Goal: Information Seeking & Learning: Learn about a topic

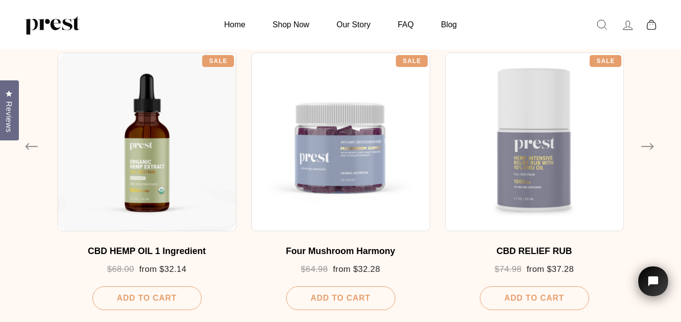
scroll to position [607, 0]
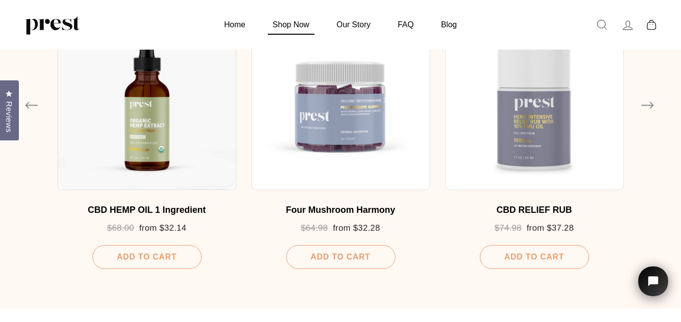
click at [273, 21] on link "Shop Now" at bounding box center [291, 24] width 62 height 19
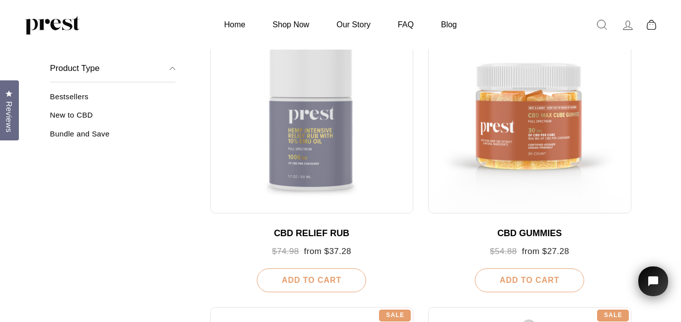
scroll to position [483, 0]
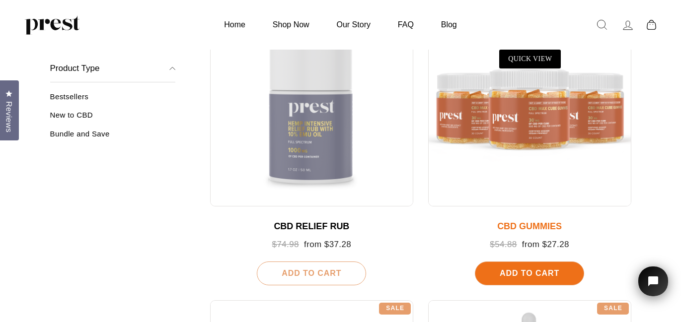
click at [532, 141] on div at bounding box center [529, 105] width 203 height 203
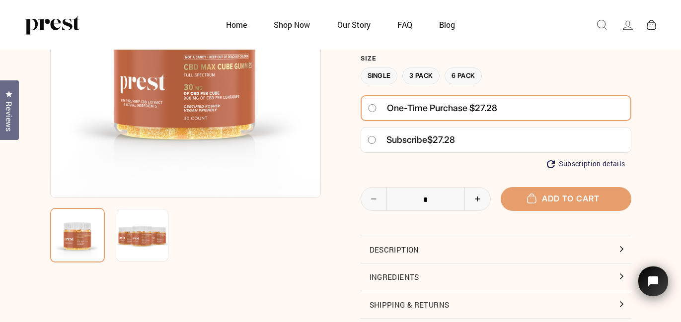
scroll to position [154, 0]
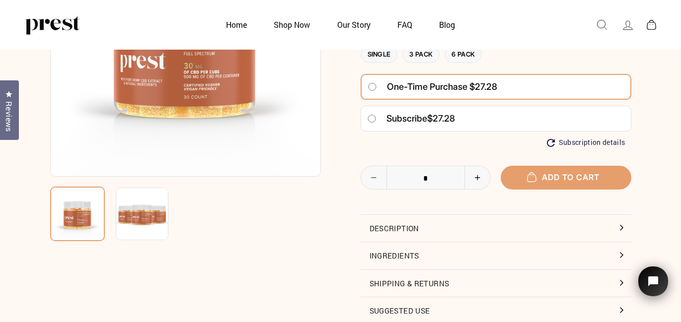
click at [565, 232] on button "Description" at bounding box center [496, 228] width 271 height 27
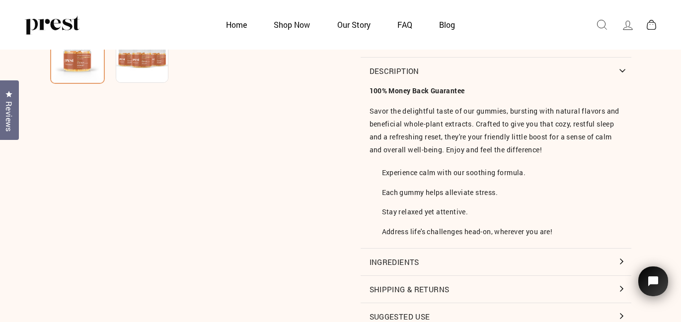
scroll to position [333, 0]
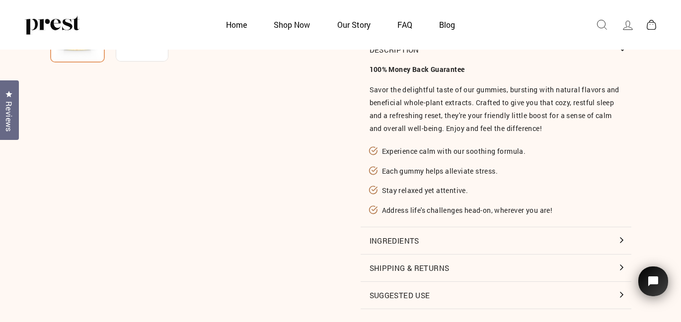
click at [565, 232] on button "Ingredients" at bounding box center [496, 241] width 271 height 27
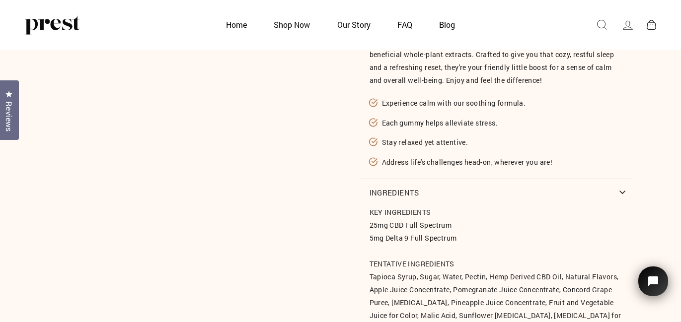
scroll to position [520, 0]
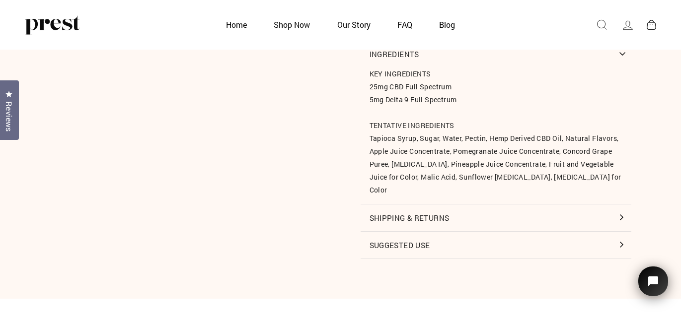
click at [560, 240] on button "Suggested Use" at bounding box center [496, 245] width 271 height 27
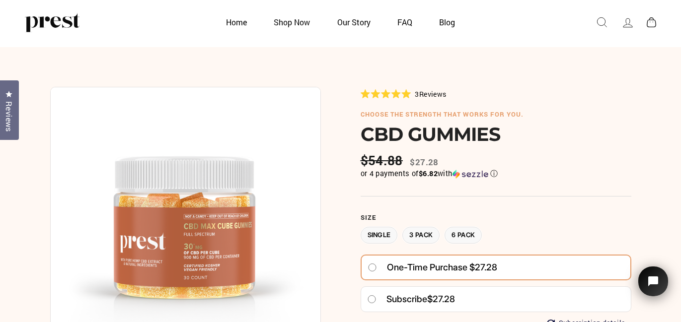
scroll to position [0, 0]
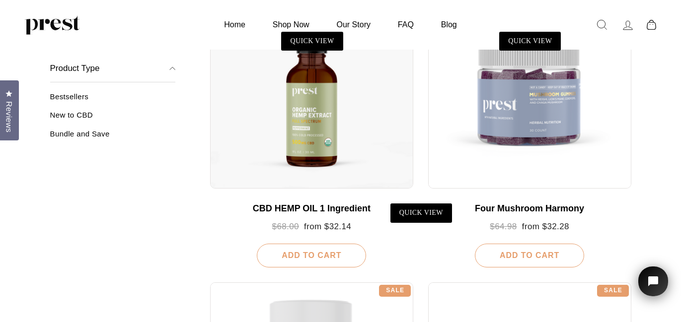
scroll to position [149, 0]
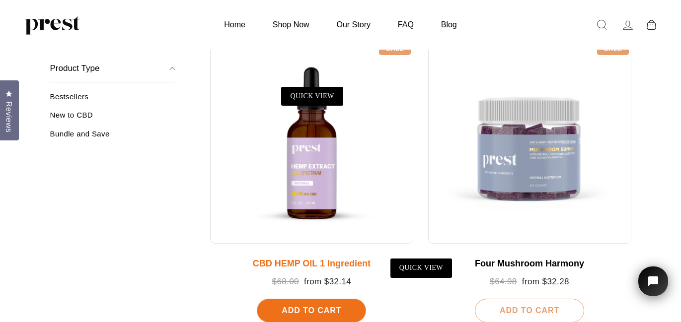
click at [323, 174] on div at bounding box center [311, 142] width 203 height 203
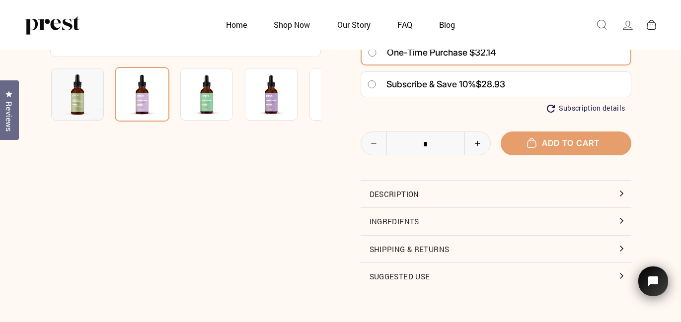
scroll to position [279, 0]
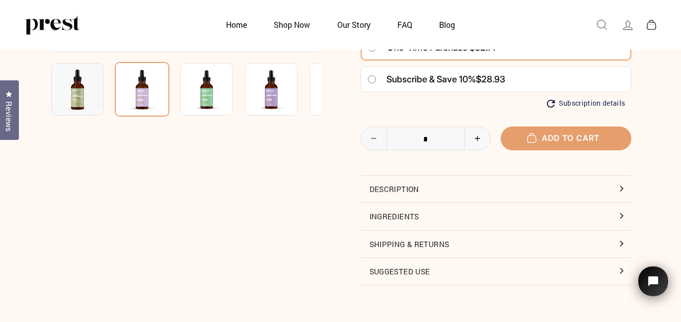
click at [444, 195] on button "Description" at bounding box center [496, 189] width 271 height 27
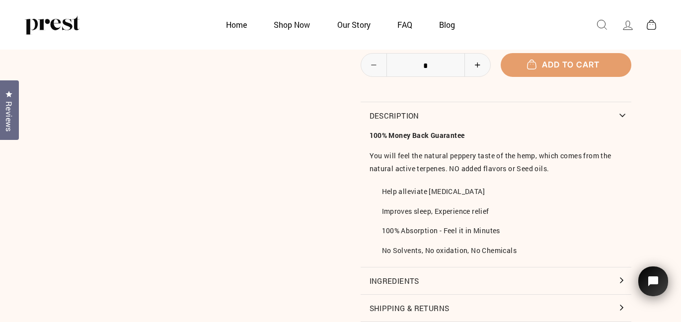
scroll to position [371, 0]
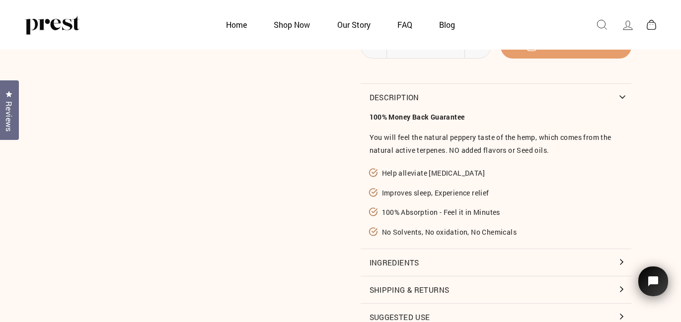
click at [493, 249] on button "Ingredients" at bounding box center [496, 262] width 271 height 27
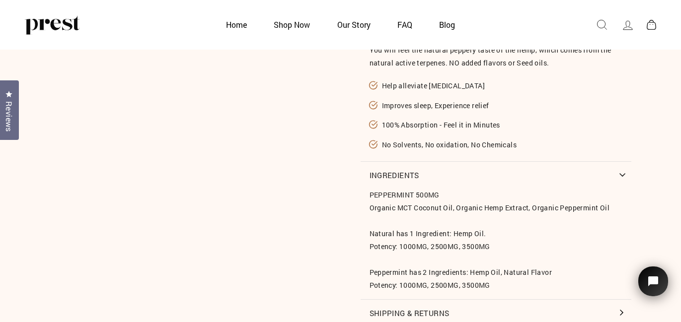
scroll to position [516, 0]
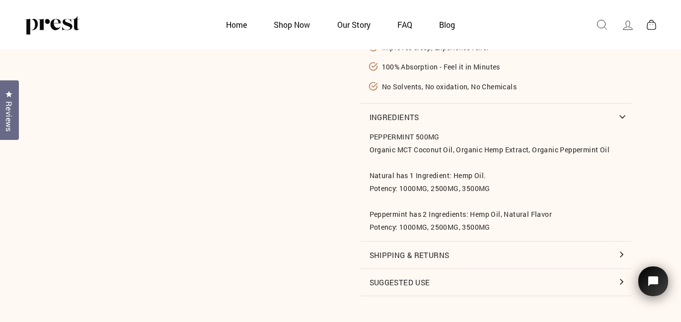
click at [482, 277] on button "Suggested Use" at bounding box center [496, 282] width 271 height 27
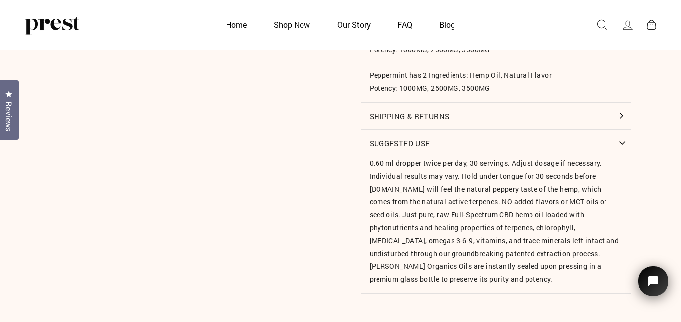
scroll to position [796, 0]
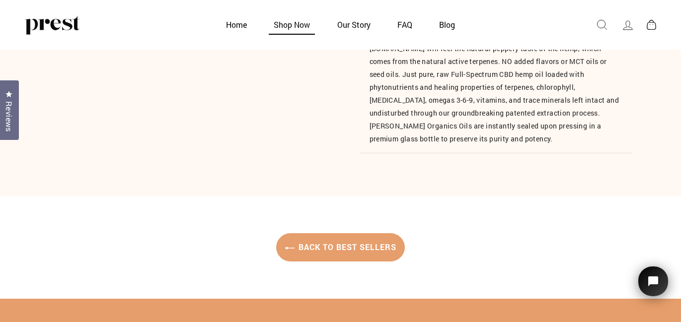
click at [288, 29] on link "Shop Now" at bounding box center [291, 24] width 61 height 19
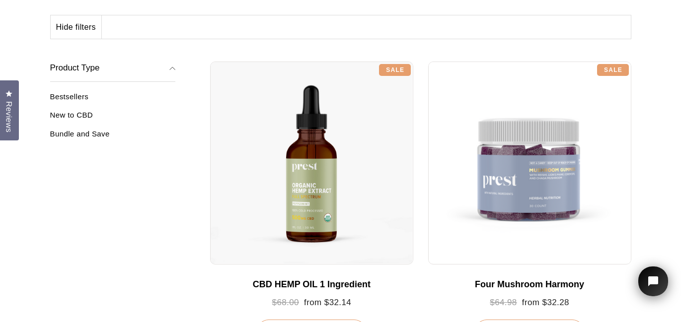
scroll to position [132, 0]
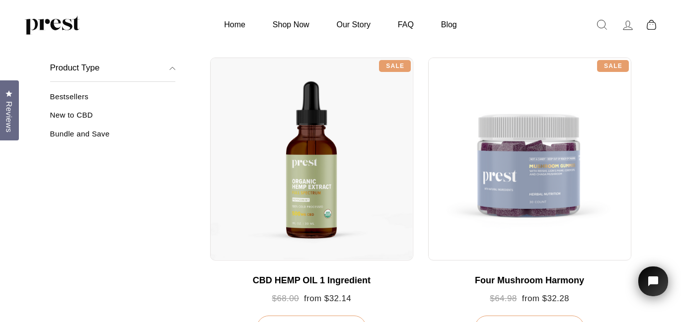
click at [73, 113] on link "New to CBD" at bounding box center [113, 119] width 126 height 16
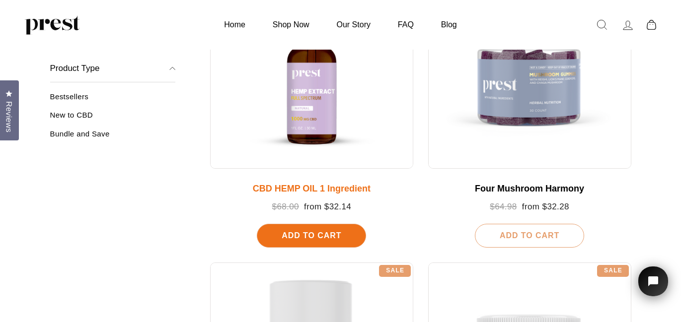
scroll to position [166, 0]
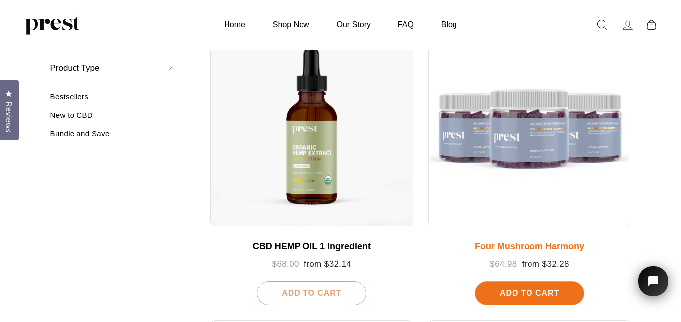
click at [513, 202] on div at bounding box center [529, 124] width 203 height 203
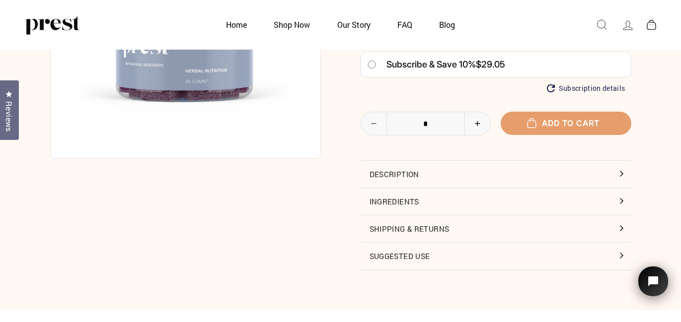
click at [475, 183] on button "Description" at bounding box center [496, 174] width 271 height 27
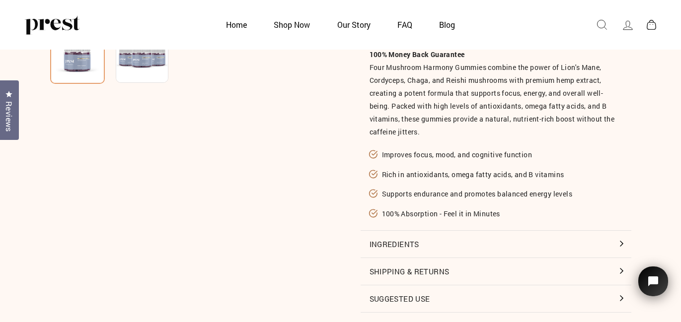
scroll to position [317, 0]
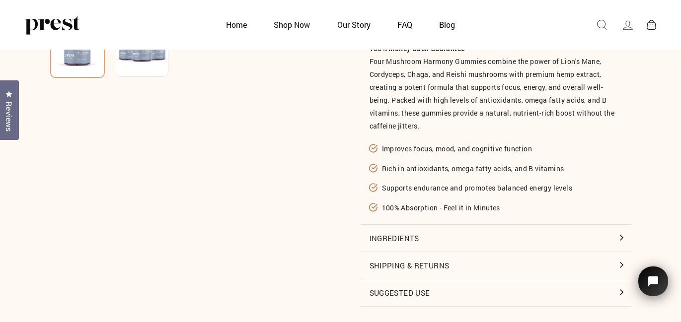
click at [483, 243] on button "Ingredients" at bounding box center [496, 238] width 271 height 27
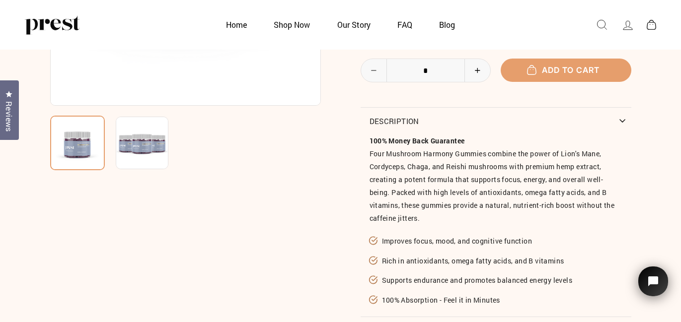
scroll to position [189, 0]
